Goal: Task Accomplishment & Management: Manage account settings

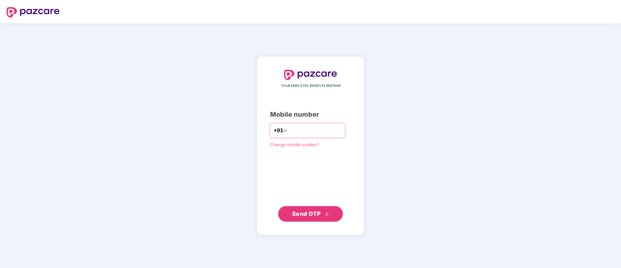
click at [309, 130] on input "number" at bounding box center [315, 130] width 53 height 10
type input "**********"
click at [305, 213] on span "Send OTP" at bounding box center [306, 213] width 29 height 7
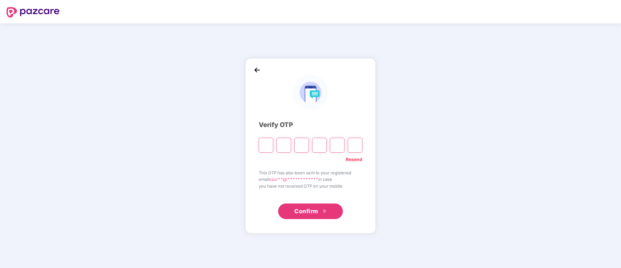
type input "*"
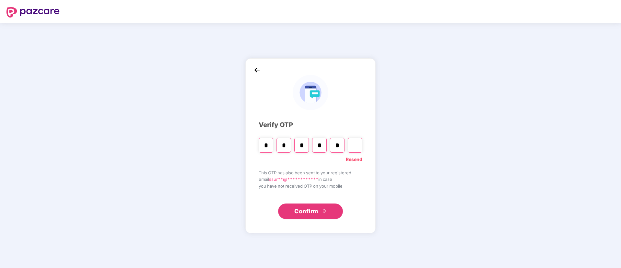
type input "*"
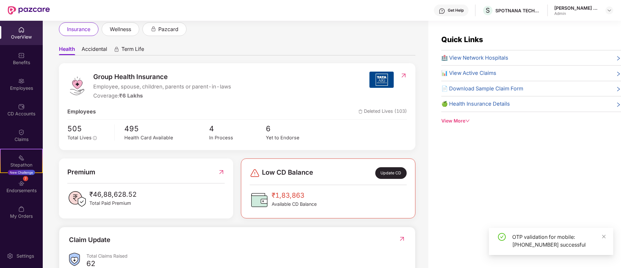
scroll to position [49, 0]
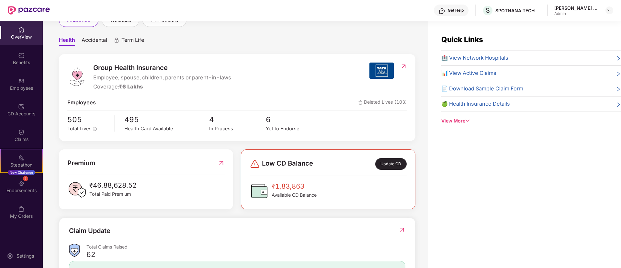
click at [123, 186] on span "₹46,88,628.52" at bounding box center [112, 185] width 47 height 10
click at [219, 160] on img at bounding box center [221, 163] width 7 height 10
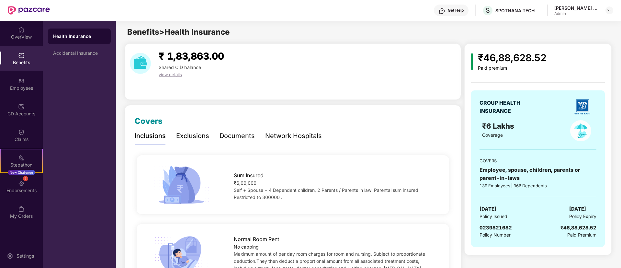
click at [167, 73] on span "view details" at bounding box center [170, 74] width 23 height 5
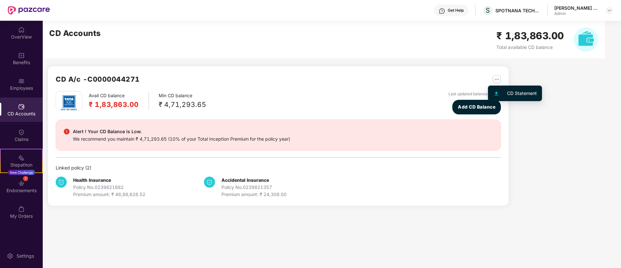
click at [500, 77] on img "button" at bounding box center [497, 79] width 8 height 8
click at [495, 77] on img "button" at bounding box center [497, 79] width 8 height 8
click at [495, 91] on div at bounding box center [500, 93] width 14 height 7
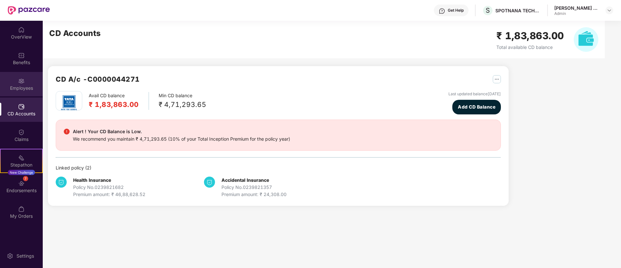
click at [25, 78] on div "Employees" at bounding box center [21, 84] width 43 height 24
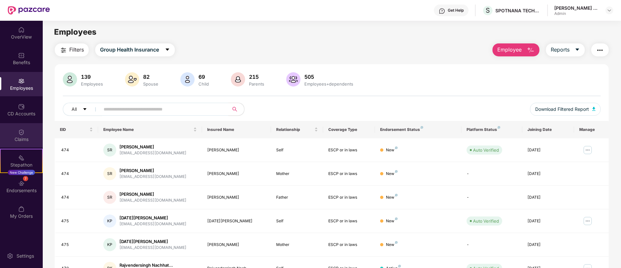
click at [31, 134] on div "Claims" at bounding box center [21, 135] width 43 height 24
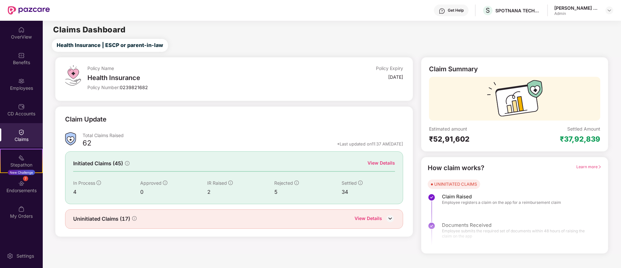
click at [387, 219] on img at bounding box center [391, 218] width 10 height 10
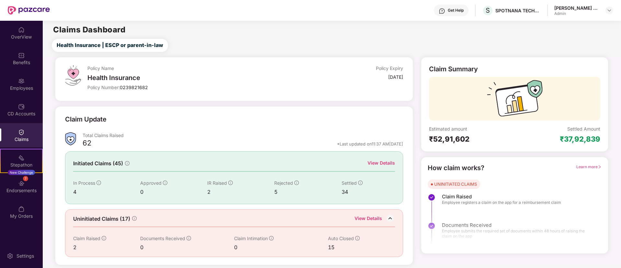
click at [466, 134] on div "Estimated amount ₹52,91,602" at bounding box center [472, 135] width 86 height 18
click at [586, 137] on div "₹37,92,839" at bounding box center [580, 138] width 40 height 9
click at [512, 155] on div "Claim Summary Estimated amount ₹52,91,602 Settled Amount ₹37,92,839 How claim w…" at bounding box center [514, 161] width 195 height 208
click at [378, 162] on div "View Details" at bounding box center [382, 162] width 28 height 7
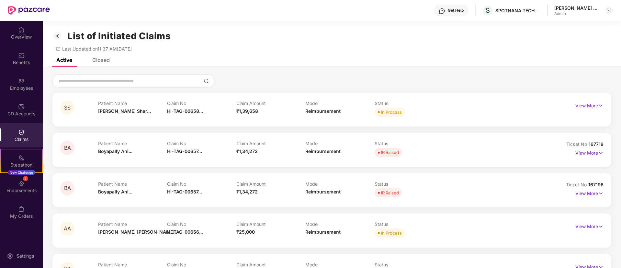
click at [57, 39] on img at bounding box center [57, 35] width 10 height 11
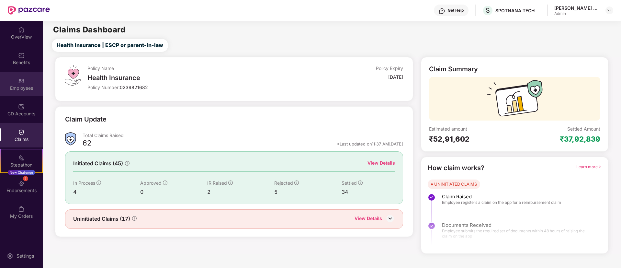
click at [19, 79] on img at bounding box center [21, 81] width 6 height 6
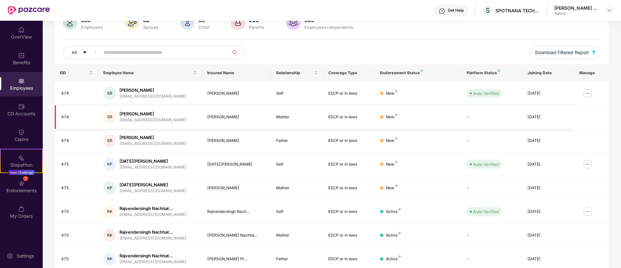
scroll to position [130, 0]
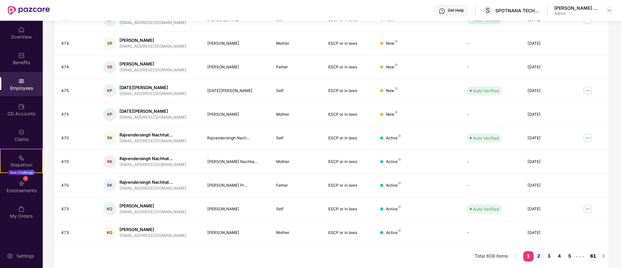
click at [596, 254] on link "61" at bounding box center [593, 256] width 10 height 10
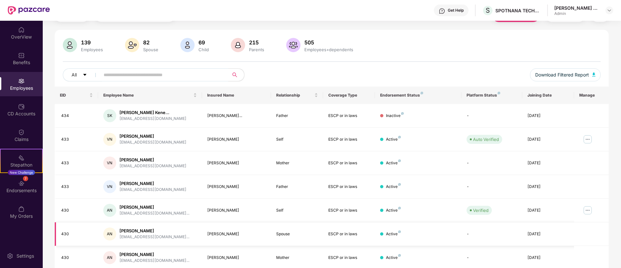
scroll to position [0, 0]
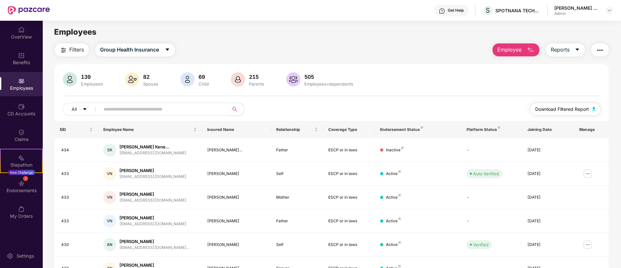
click at [592, 106] on button "Download Filtered Report" at bounding box center [565, 109] width 71 height 13
